Goal: Book appointment/travel/reservation

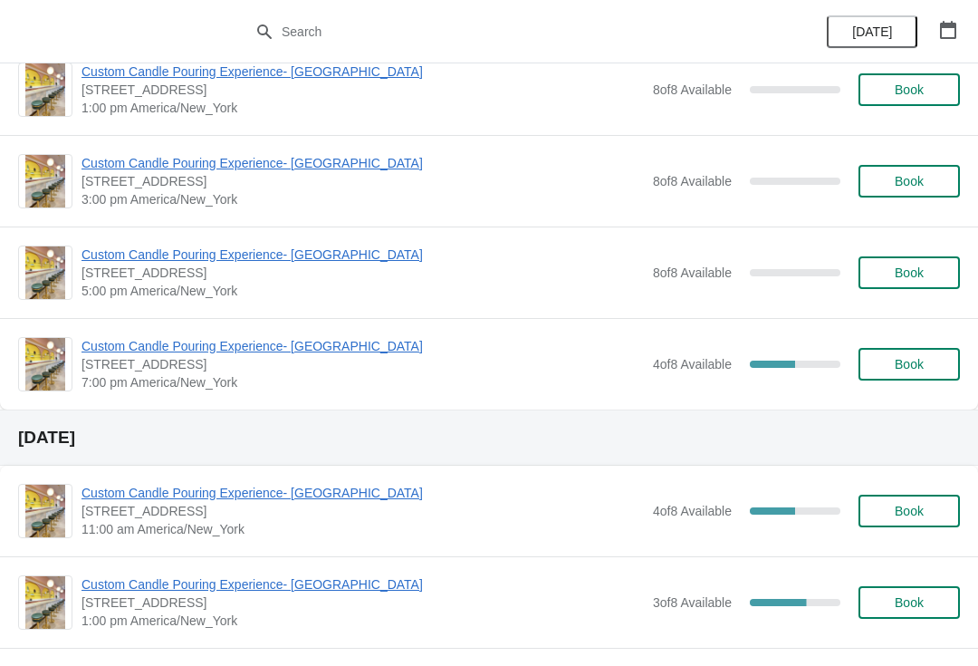
scroll to position [729, 0]
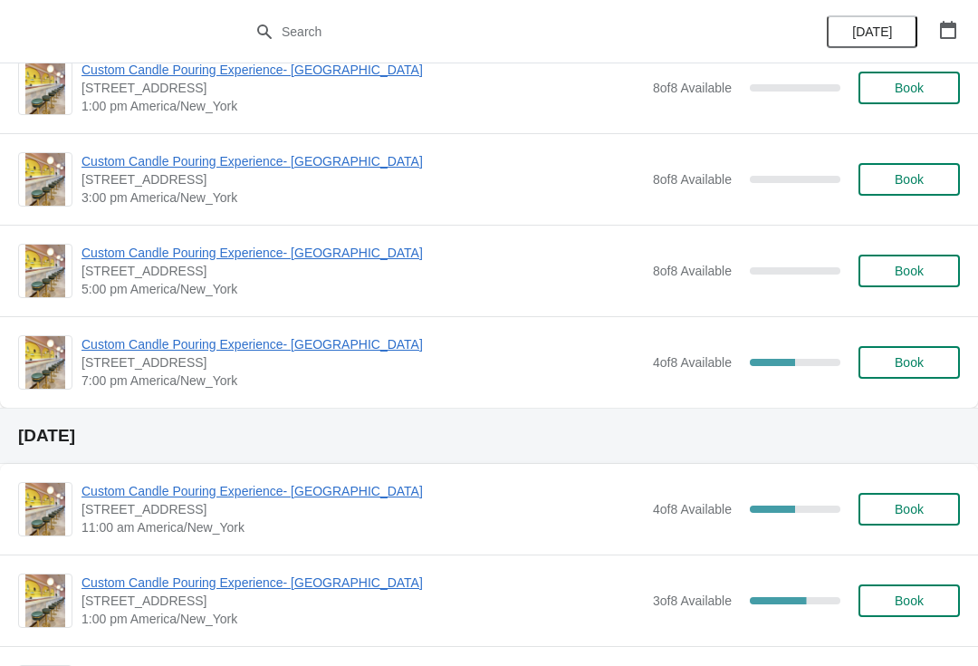
click at [919, 377] on button "Book" at bounding box center [909, 362] width 101 height 33
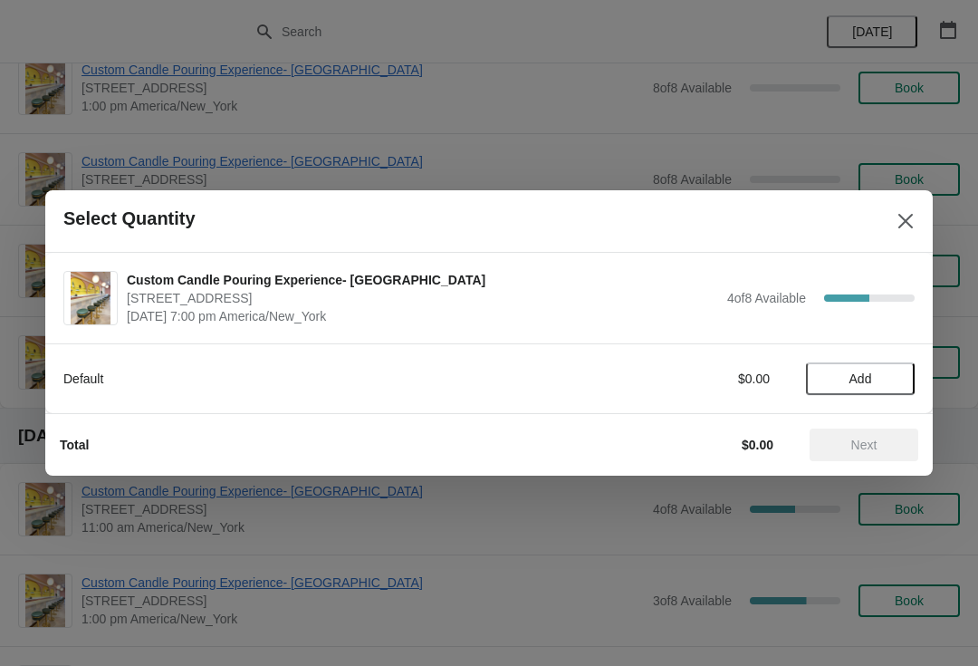
click at [890, 381] on span "Add" at bounding box center [861, 378] width 76 height 14
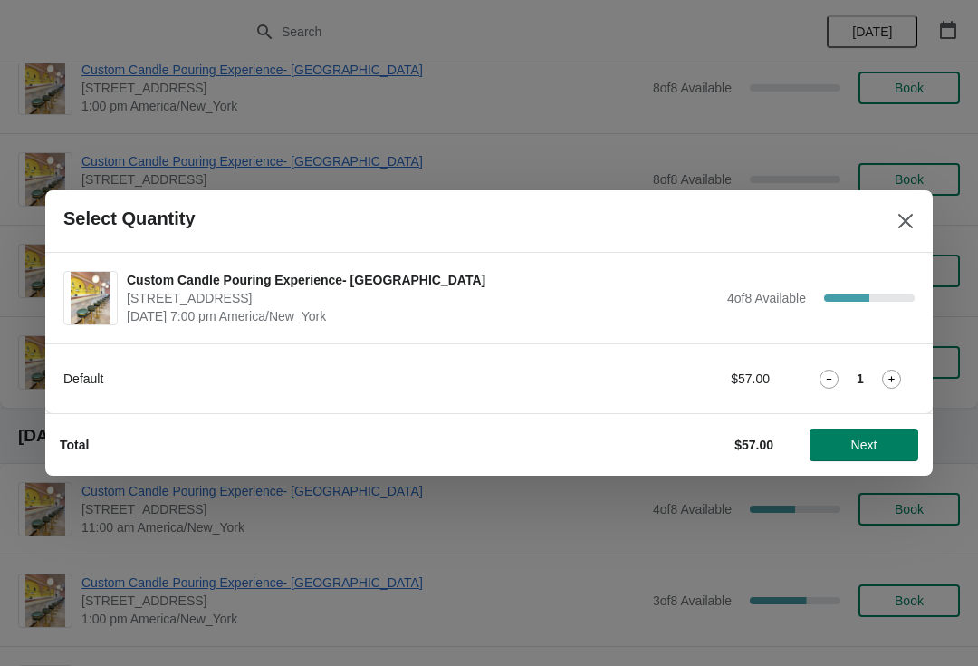
click at [897, 381] on icon at bounding box center [891, 379] width 19 height 19
click at [869, 447] on span "Next" at bounding box center [865, 445] width 26 height 14
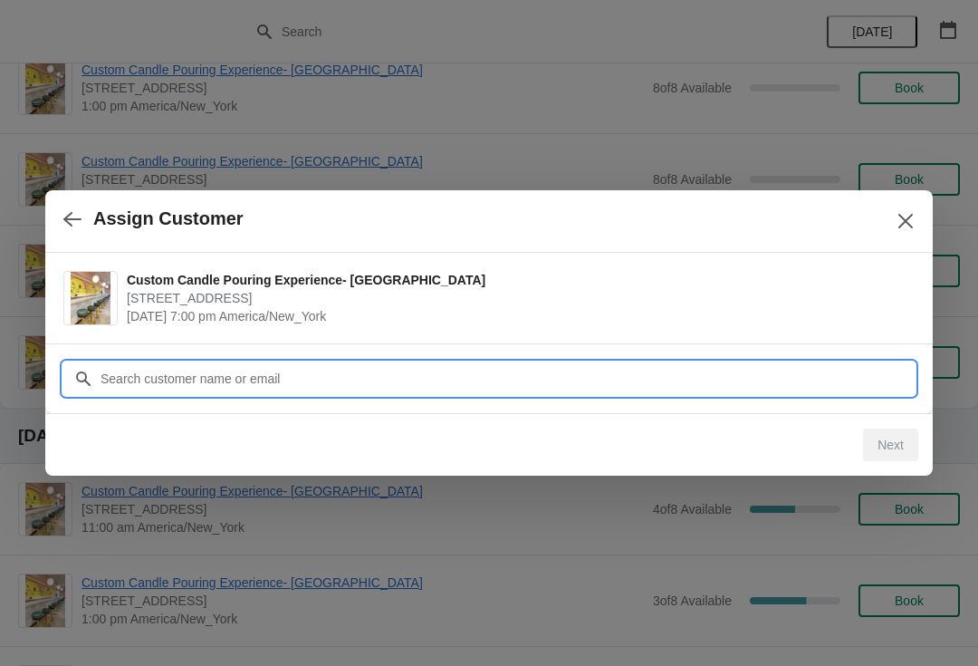
click at [823, 369] on input "Customer" at bounding box center [507, 378] width 815 height 33
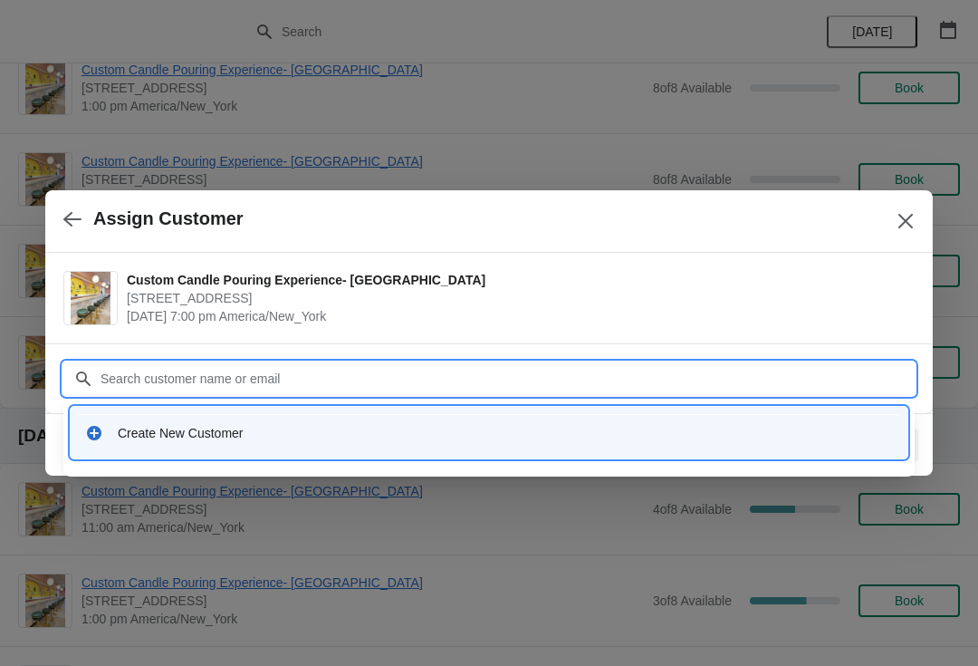
click at [717, 423] on div "Create New Customer" at bounding box center [489, 432] width 823 height 37
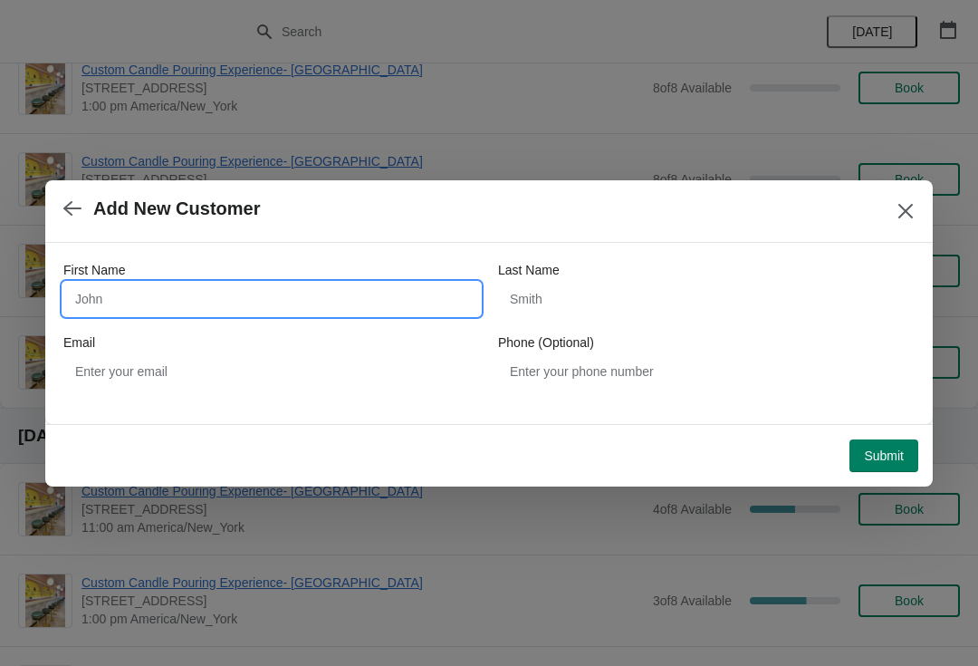
click at [357, 294] on input "First Name" at bounding box center [271, 299] width 417 height 33
type input "[PERSON_NAME]"
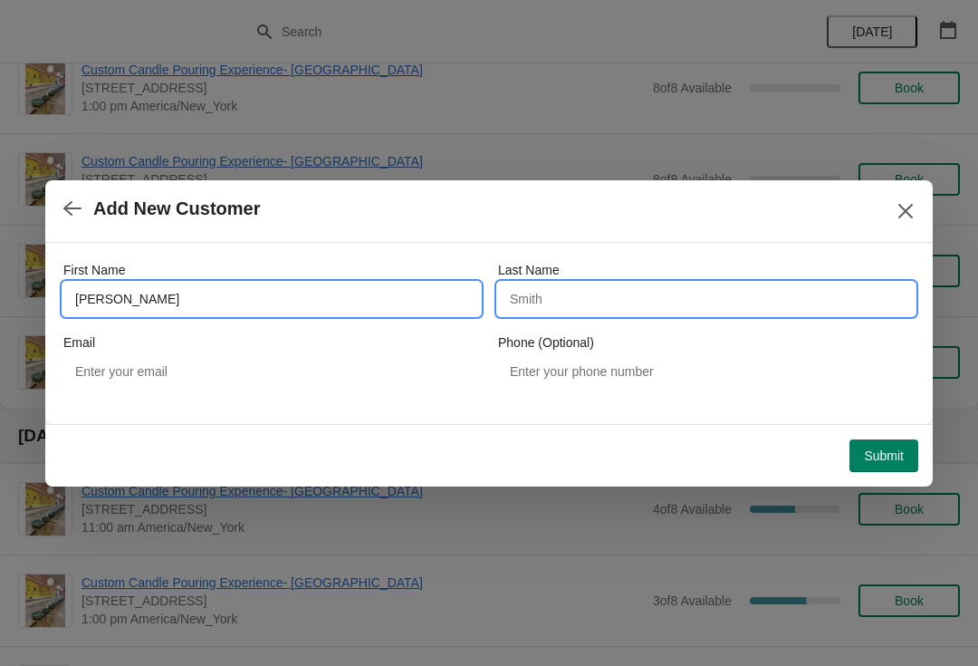
click at [707, 302] on input "Last Name" at bounding box center [706, 299] width 417 height 33
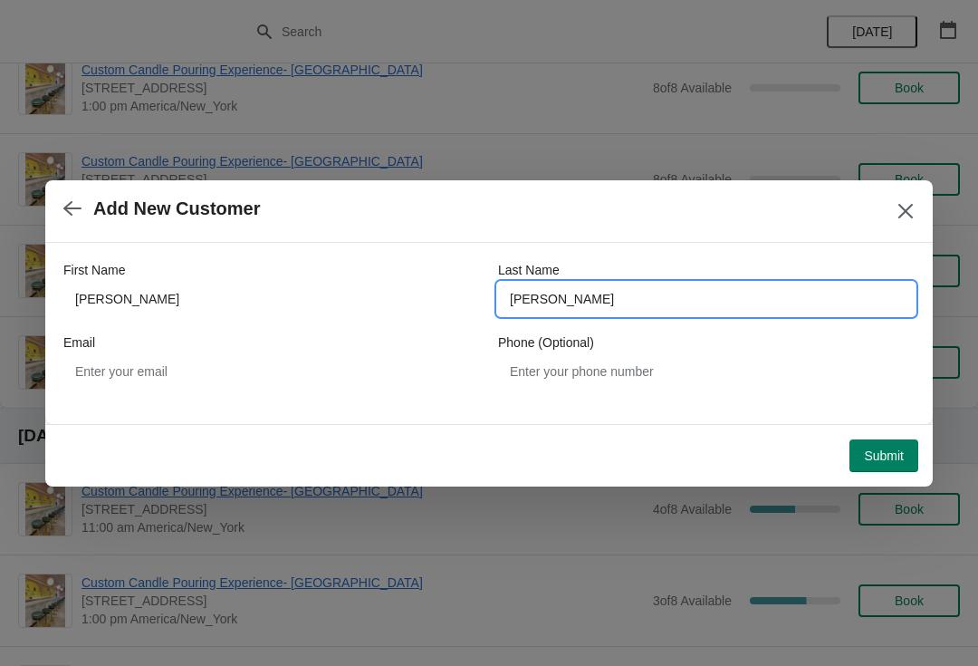
type input "[PERSON_NAME]"
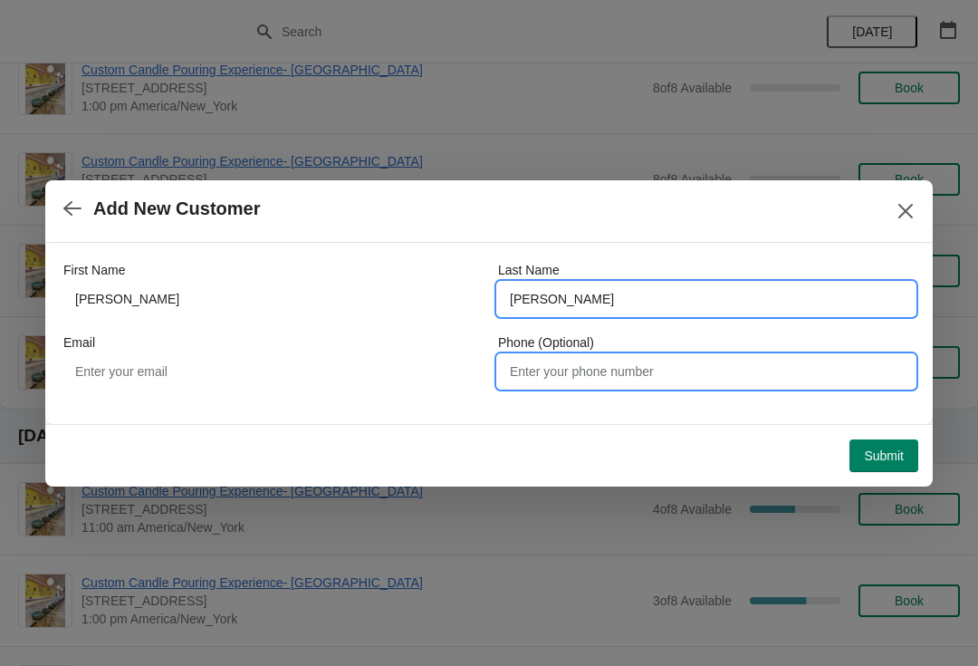
click at [810, 368] on input "Phone (Optional)" at bounding box center [706, 371] width 417 height 33
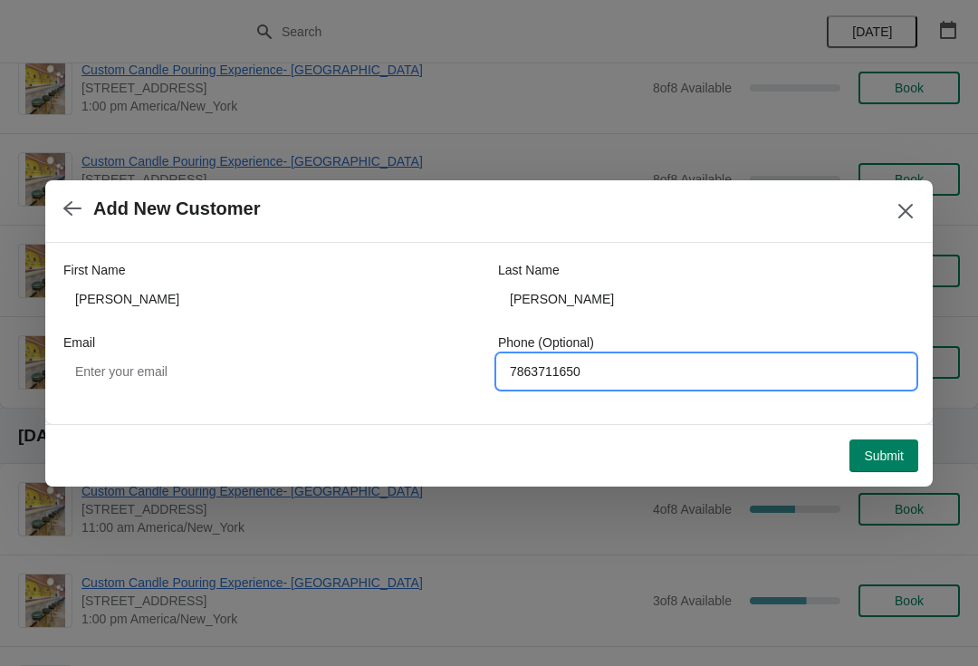
type input "7863711650"
click at [908, 461] on button "Submit" at bounding box center [884, 455] width 69 height 33
